Goal: Transaction & Acquisition: Purchase product/service

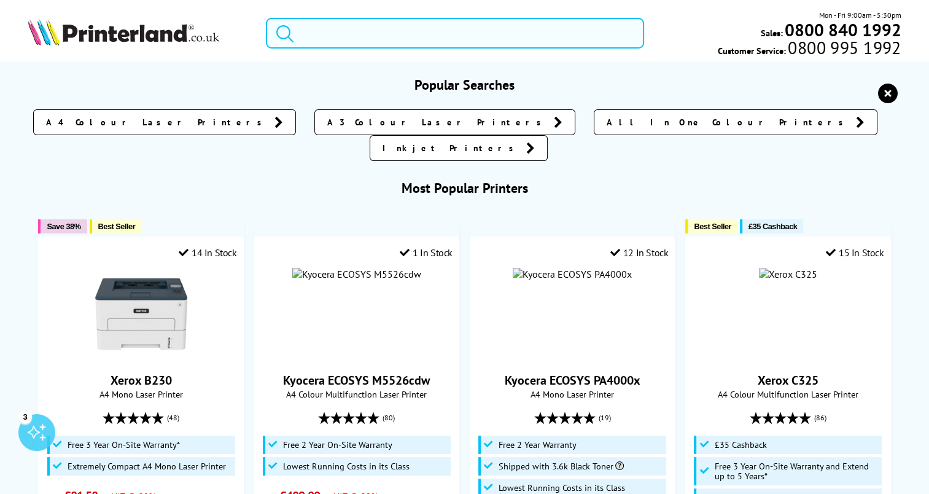
click at [344, 36] on input "search" at bounding box center [455, 33] width 378 height 31
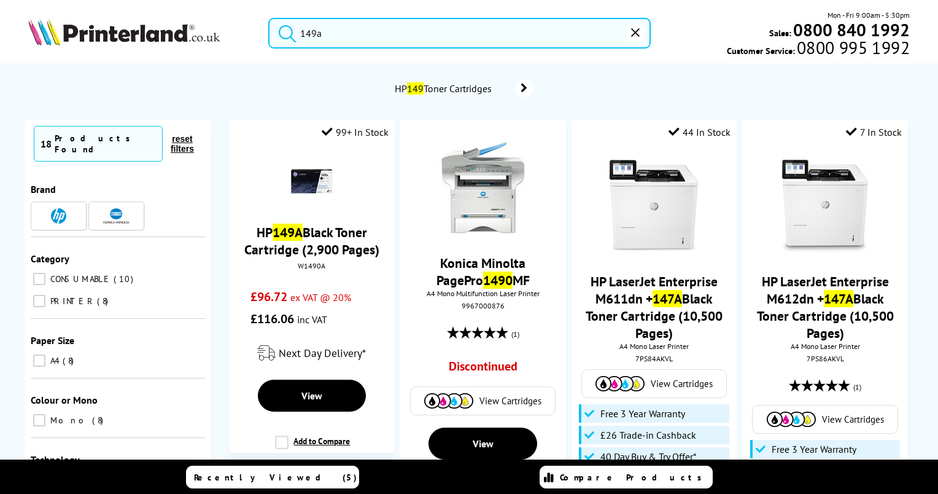
type input "149a"
click at [468, 90] on span "HP 149 Toner Cartridges" at bounding box center [445, 88] width 104 height 12
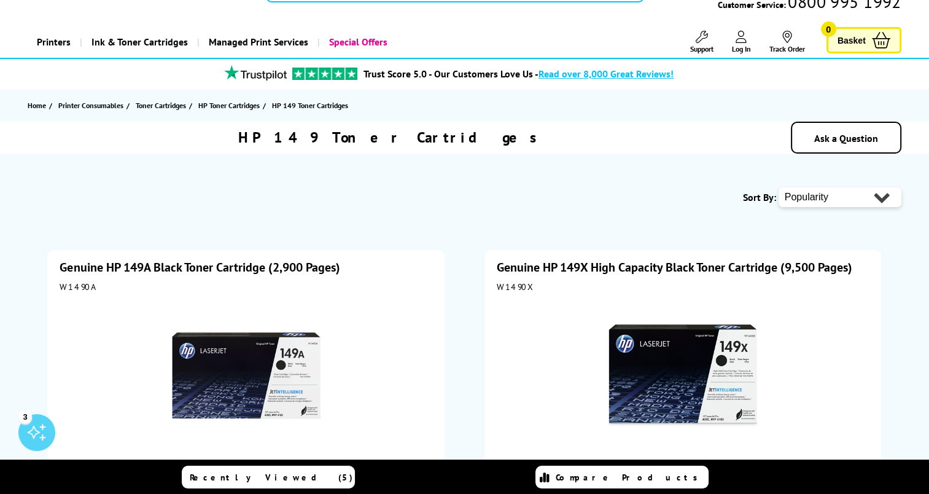
scroll to position [45, 0]
click at [252, 360] on img at bounding box center [245, 375] width 153 height 153
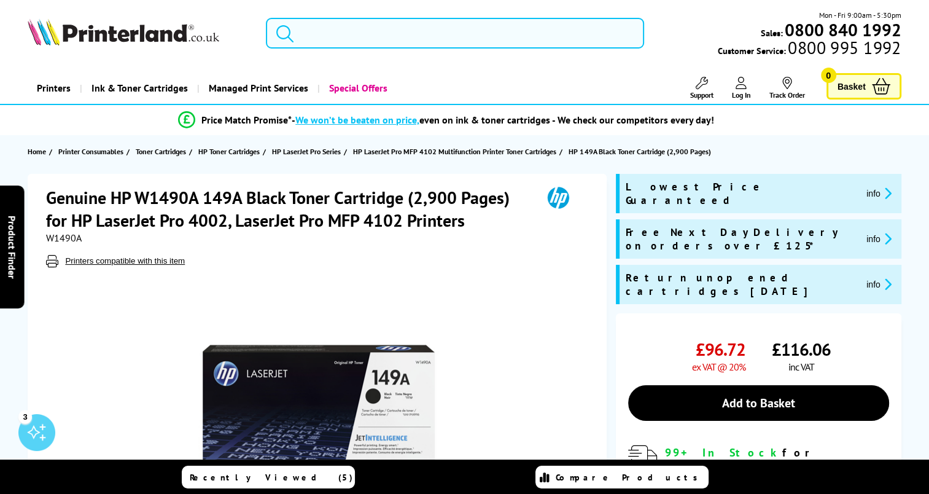
click at [467, 33] on input "search" at bounding box center [455, 33] width 378 height 31
